Goal: Navigation & Orientation: Find specific page/section

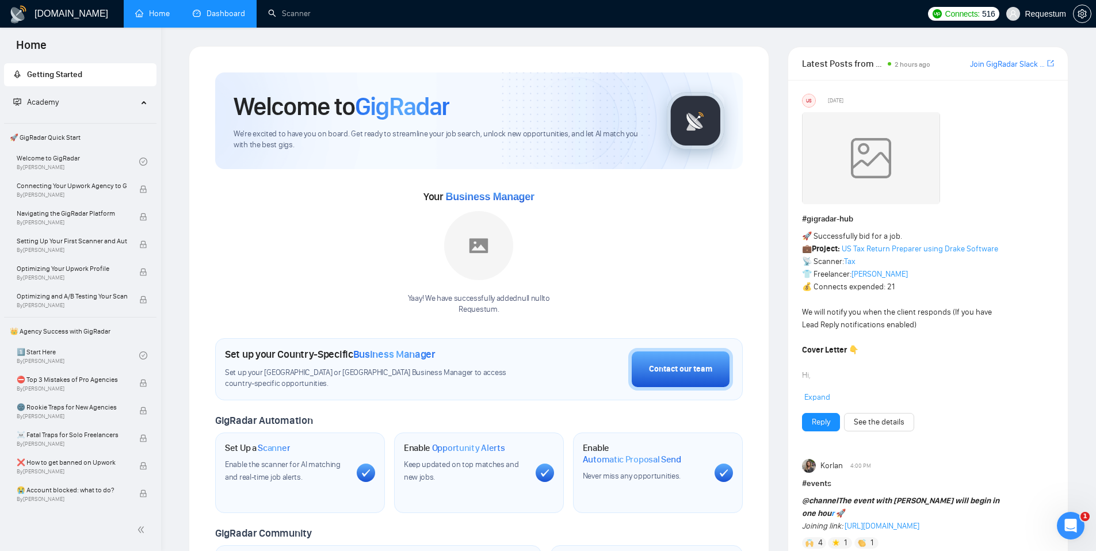
click at [208, 14] on link "Dashboard" at bounding box center [219, 14] width 52 height 10
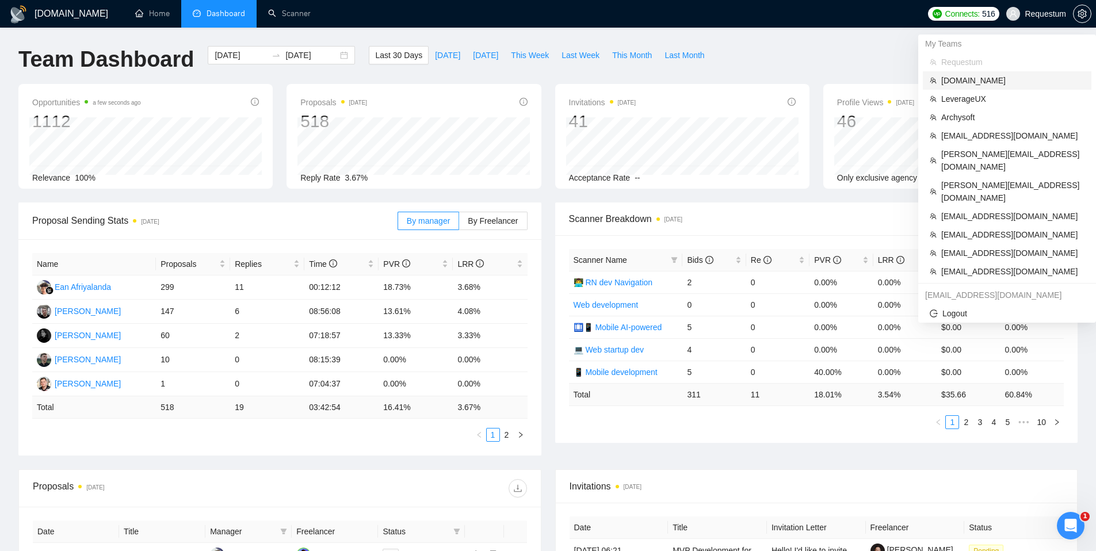
click at [986, 80] on span "[DOMAIN_NAME]" at bounding box center [1012, 80] width 143 height 13
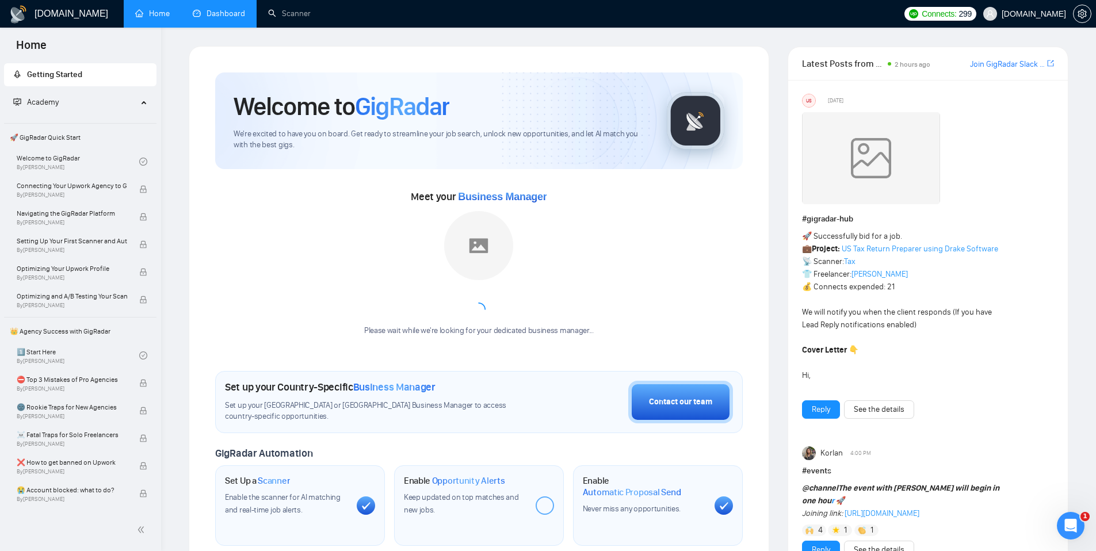
click at [211, 10] on link "Dashboard" at bounding box center [219, 14] width 52 height 10
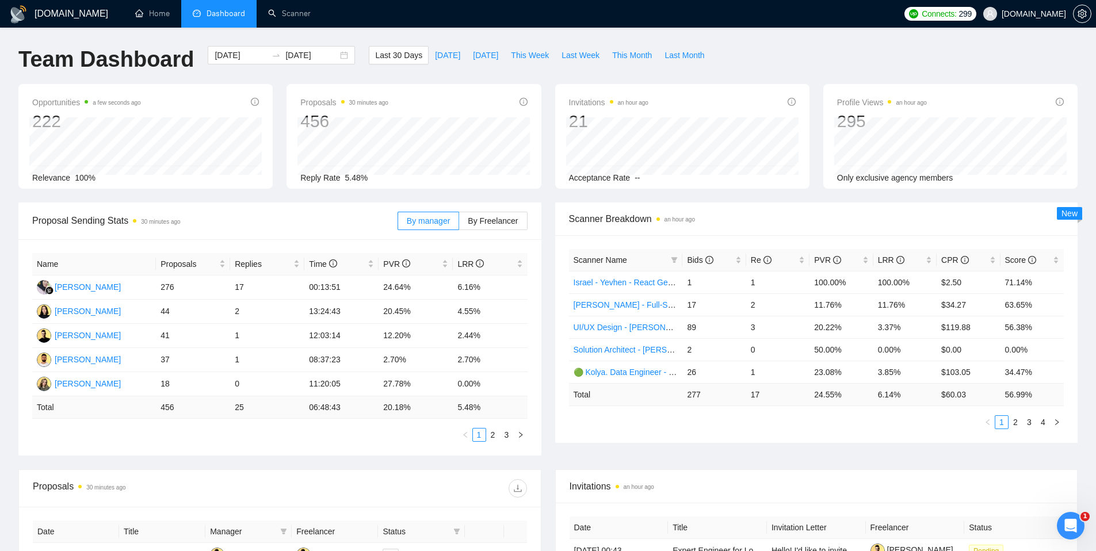
scroll to position [200, 0]
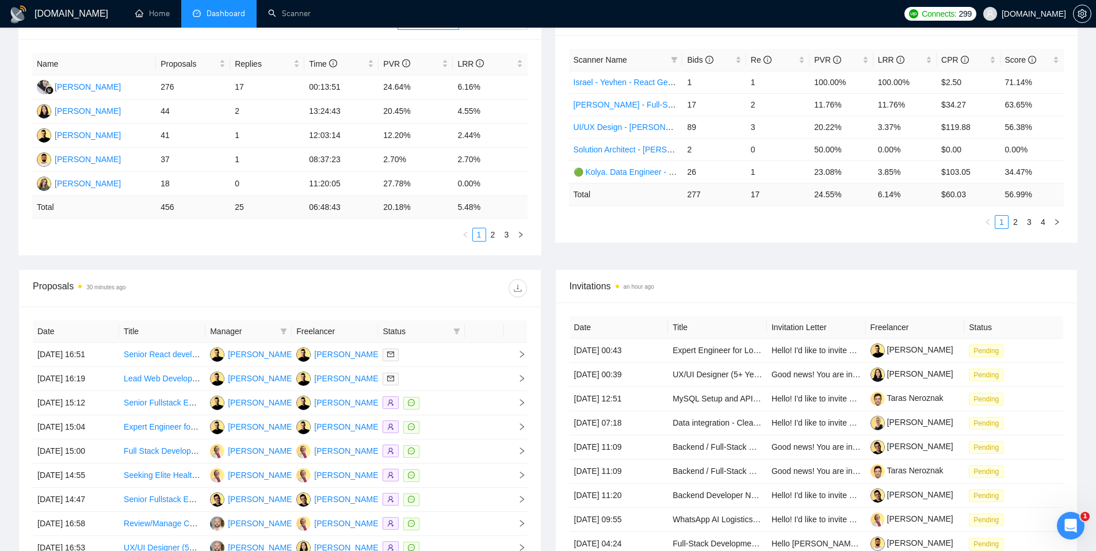
click at [1055, 18] on span "[DOMAIN_NAME]" at bounding box center [1024, 13] width 97 height 37
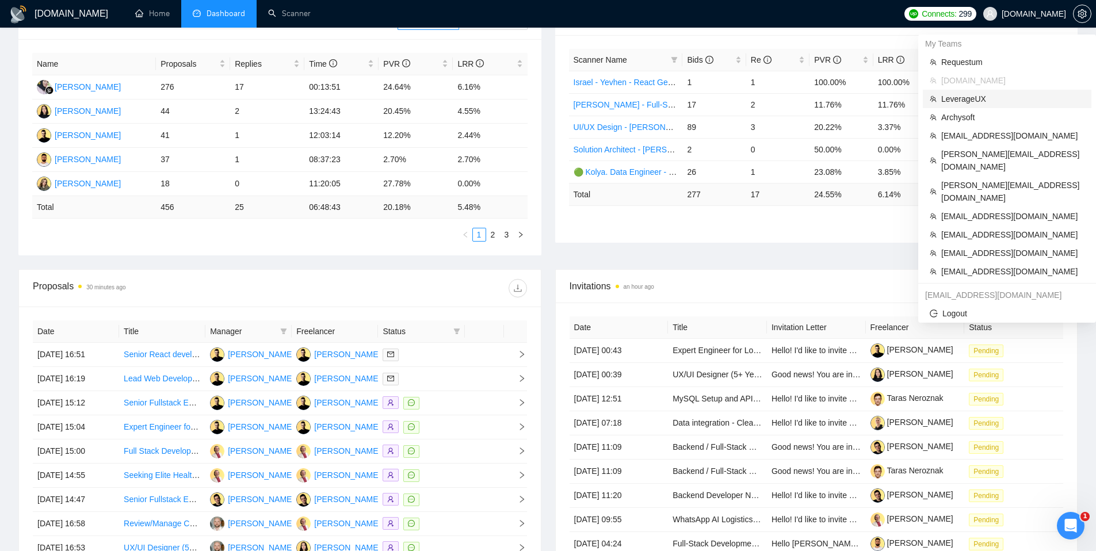
click at [978, 99] on span "LeverageUX" at bounding box center [1012, 99] width 143 height 13
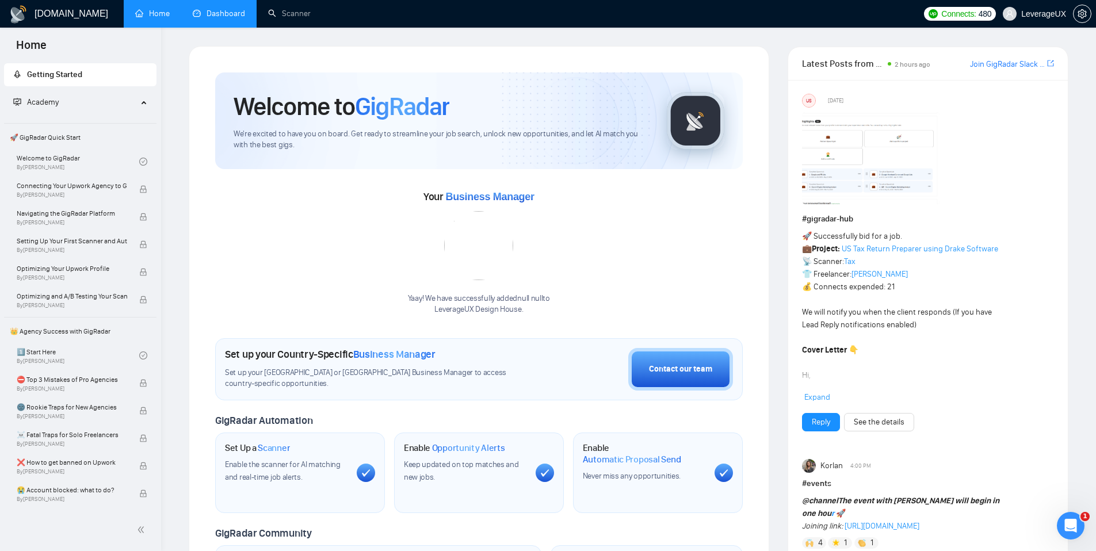
click at [205, 15] on link "Dashboard" at bounding box center [219, 14] width 52 height 10
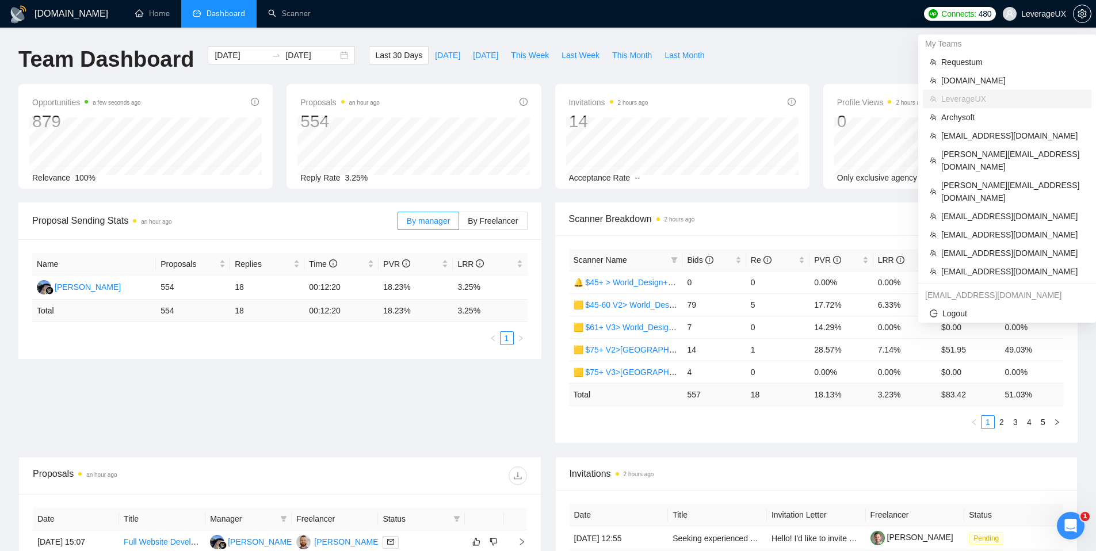
click at [1035, 14] on span "LeverageUX" at bounding box center [1043, 14] width 45 height 0
click at [968, 113] on span "Archysoft" at bounding box center [1012, 117] width 143 height 13
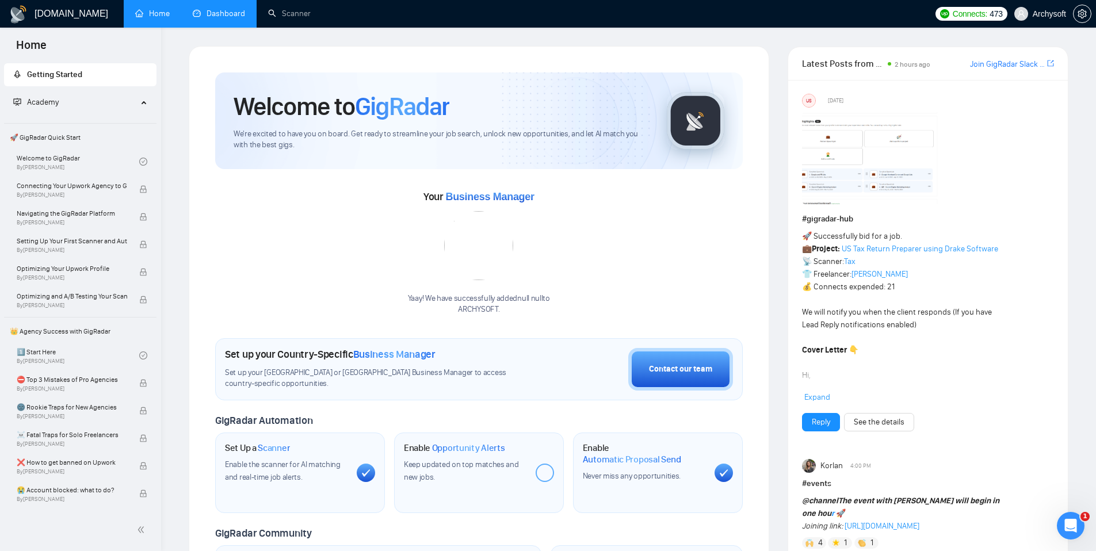
click at [237, 10] on link "Dashboard" at bounding box center [219, 14] width 52 height 10
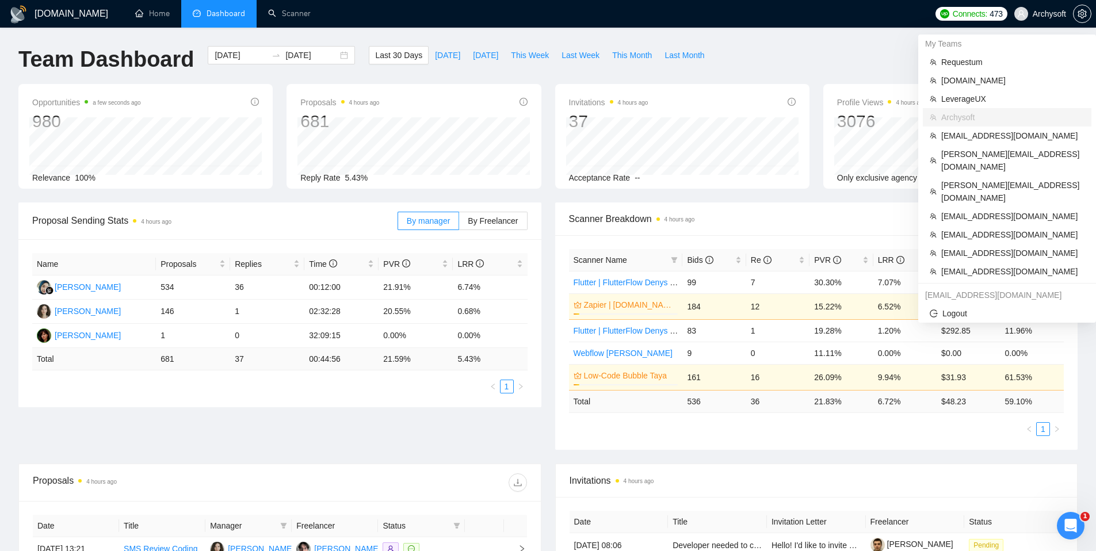
click at [1038, 14] on span "Archysoft" at bounding box center [1049, 14] width 33 height 0
click at [992, 135] on span "[EMAIL_ADDRESS][DOMAIN_NAME]" at bounding box center [1012, 135] width 143 height 13
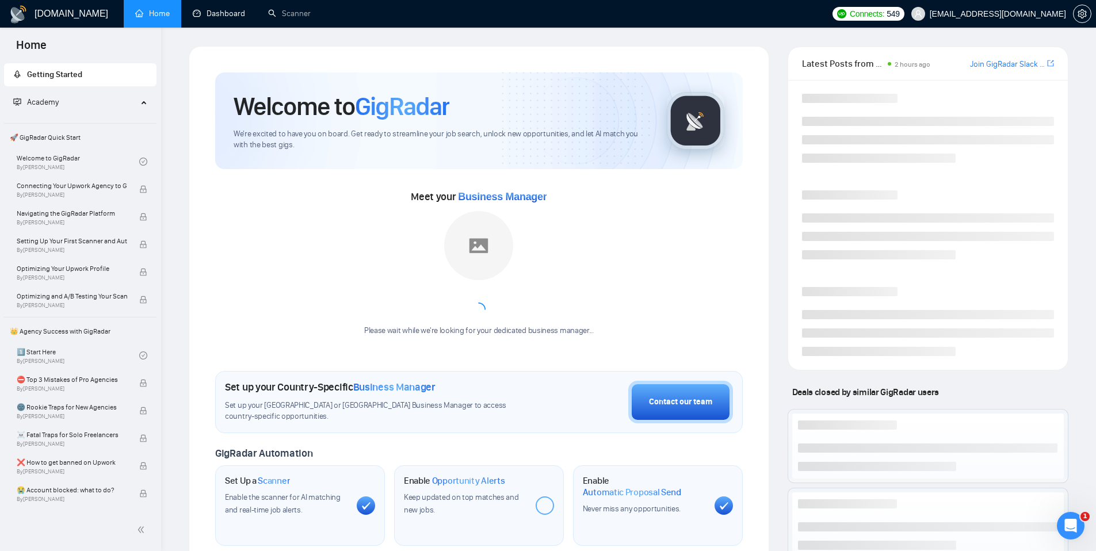
drag, startPoint x: 210, startPoint y: 10, endPoint x: 278, endPoint y: 32, distance: 71.9
click at [209, 10] on link "Dashboard" at bounding box center [219, 14] width 52 height 10
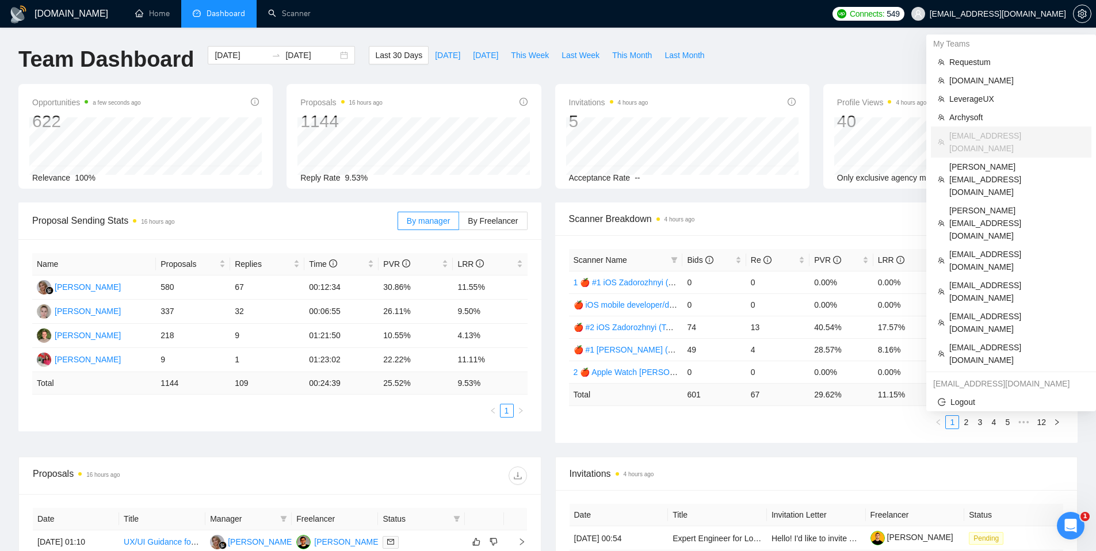
click at [999, 14] on span "[EMAIL_ADDRESS][DOMAIN_NAME]" at bounding box center [998, 14] width 136 height 0
click at [985, 160] on span "[PERSON_NAME][EMAIL_ADDRESS][DOMAIN_NAME]" at bounding box center [1016, 179] width 135 height 38
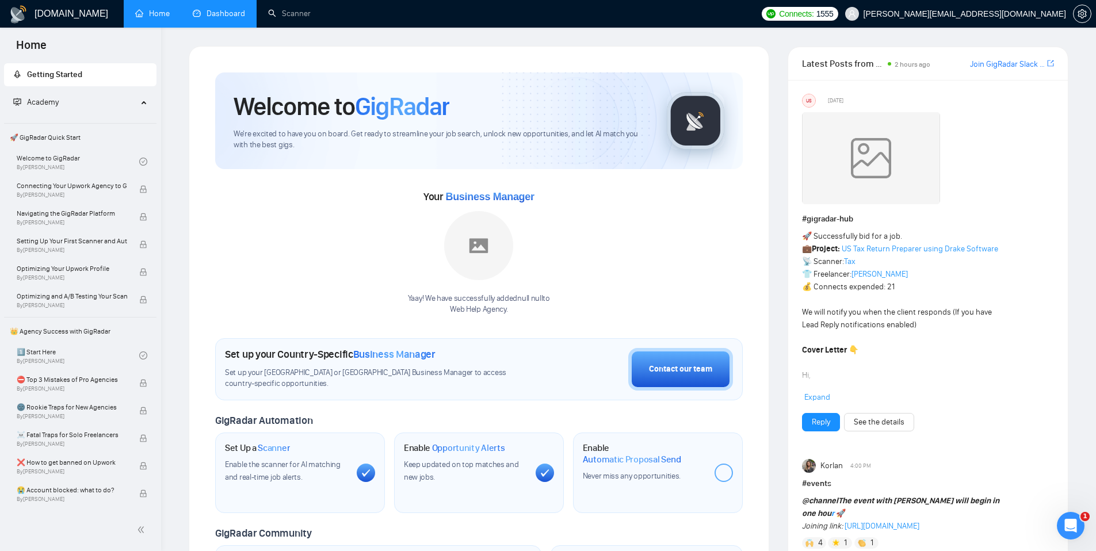
click at [228, 18] on link "Dashboard" at bounding box center [219, 14] width 52 height 10
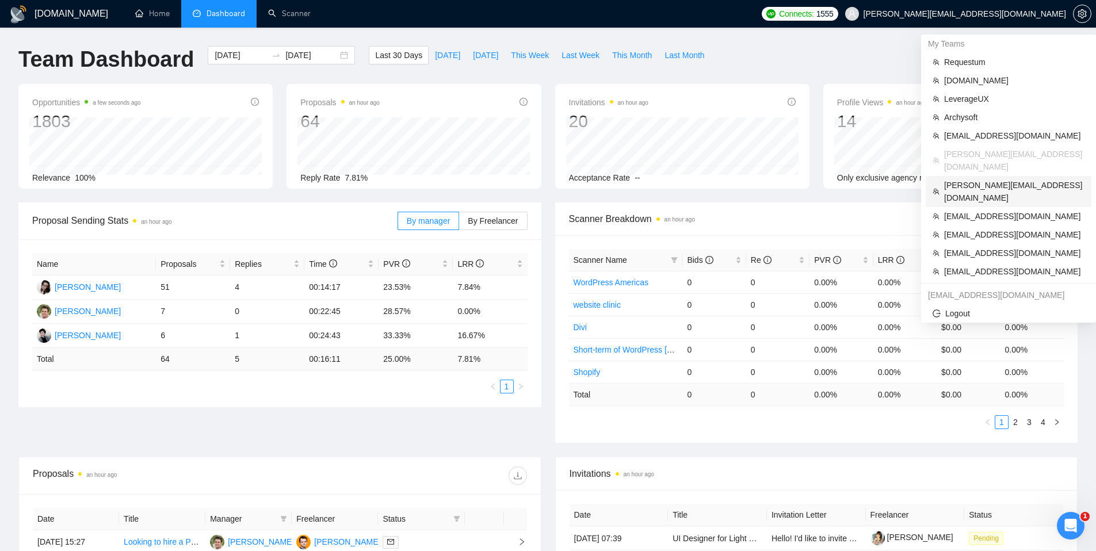
click at [977, 179] on span "[PERSON_NAME][EMAIL_ADDRESS][DOMAIN_NAME]" at bounding box center [1014, 191] width 140 height 25
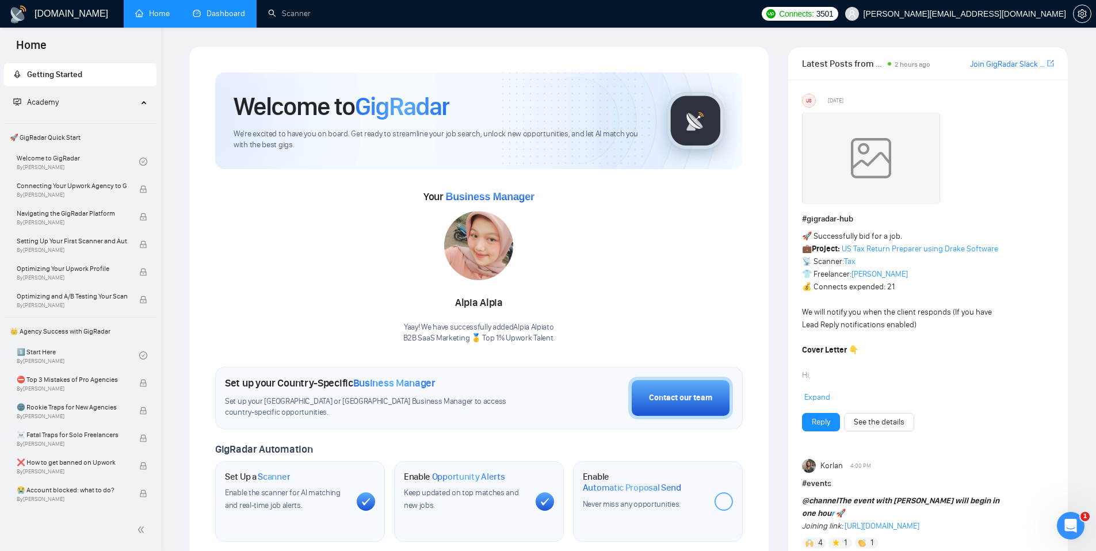
click at [225, 9] on link "Dashboard" at bounding box center [219, 14] width 52 height 10
